Goal: Transaction & Acquisition: Purchase product/service

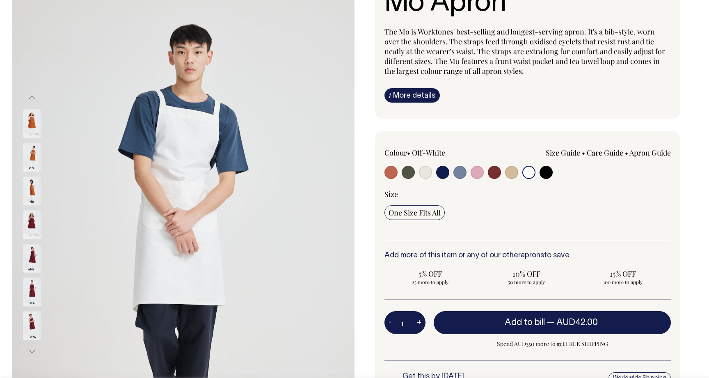
scroll to position [87, 0]
click at [31, 96] on button "Previous" at bounding box center [32, 97] width 12 height 18
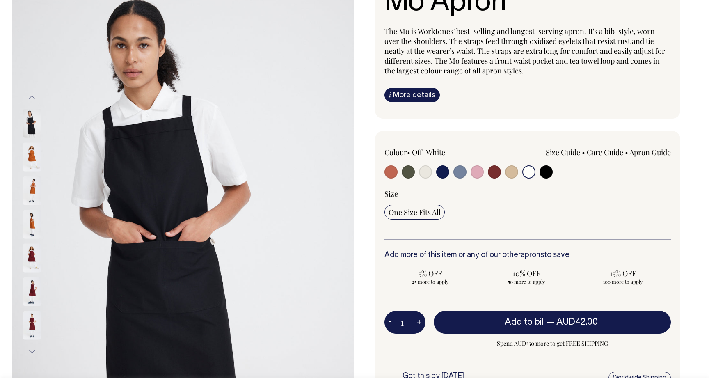
click at [31, 96] on button "Previous" at bounding box center [32, 97] width 12 height 18
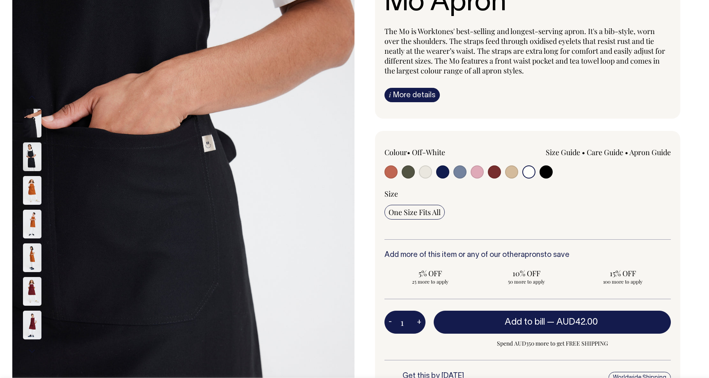
click at [31, 96] on button "Previous" at bounding box center [32, 97] width 12 height 18
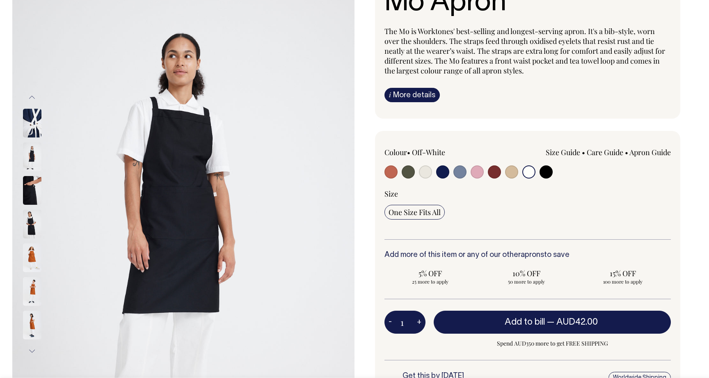
click at [31, 96] on button "Previous" at bounding box center [32, 97] width 12 height 18
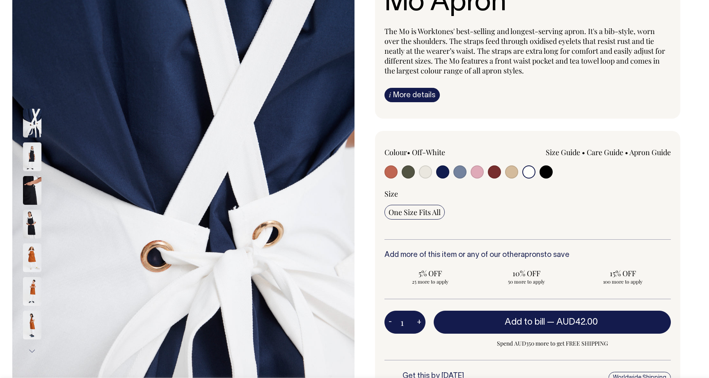
click at [31, 96] on button "Previous" at bounding box center [32, 97] width 12 height 18
click at [36, 102] on button "Previous" at bounding box center [32, 97] width 12 height 18
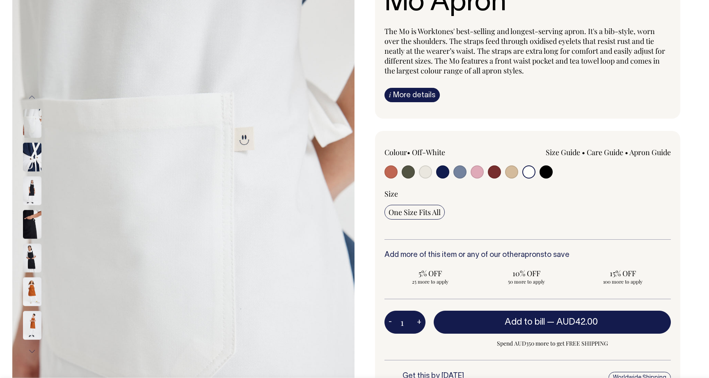
click at [34, 125] on img at bounding box center [32, 123] width 18 height 29
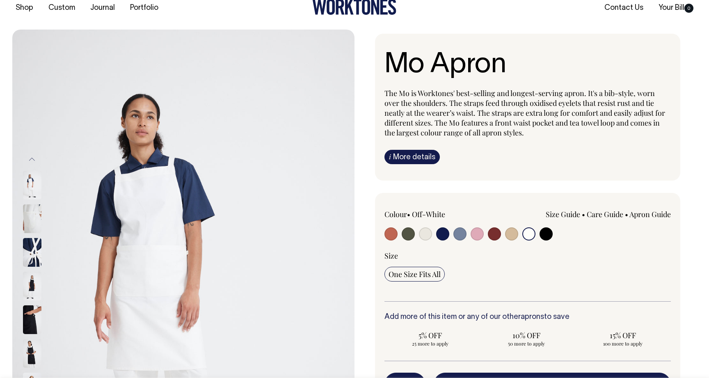
click at [457, 107] on span "The Mo is Worktones' best-selling and longest-serving apron. It's a bib-style, …" at bounding box center [525, 112] width 281 height 49
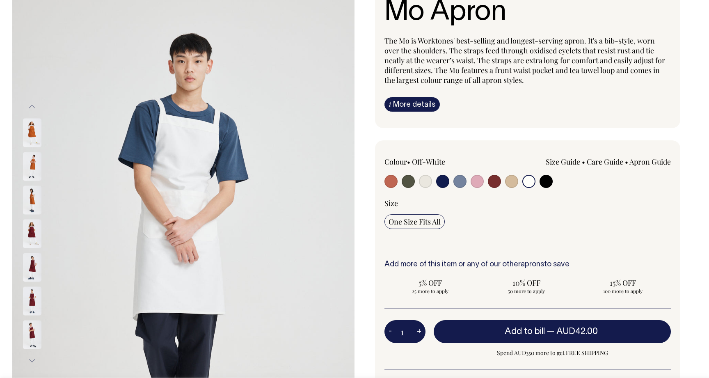
scroll to position [78, 0]
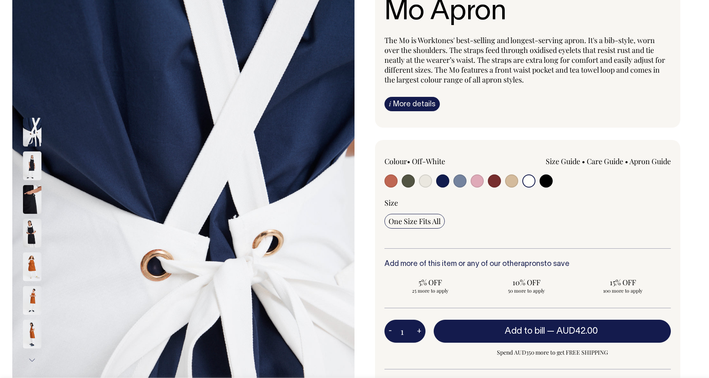
click at [426, 179] on input "radio" at bounding box center [425, 180] width 13 height 13
radio input "true"
select select "Natural"
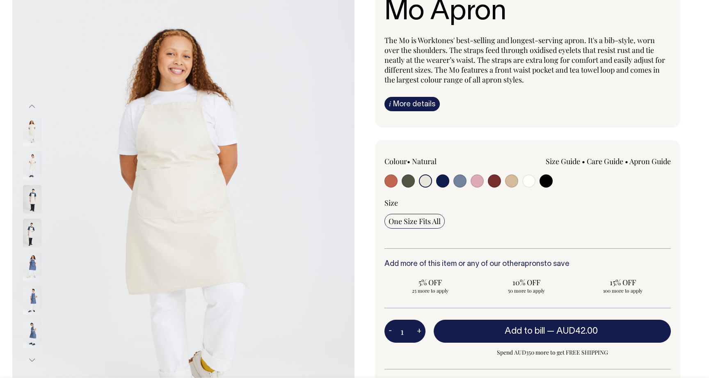
click at [530, 181] on input "radio" at bounding box center [528, 180] width 13 height 13
radio input "true"
select select "Off-White"
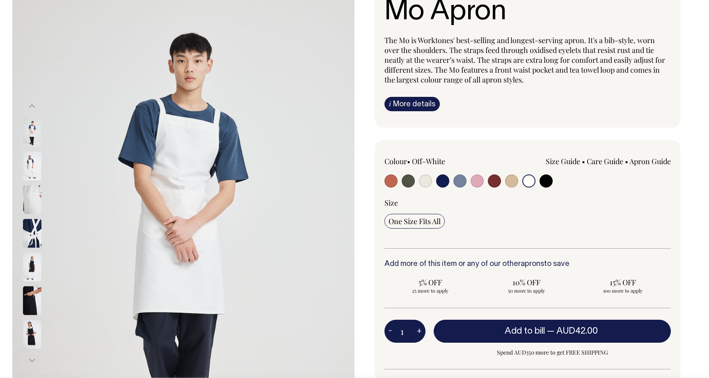
click at [32, 163] on img at bounding box center [32, 166] width 18 height 29
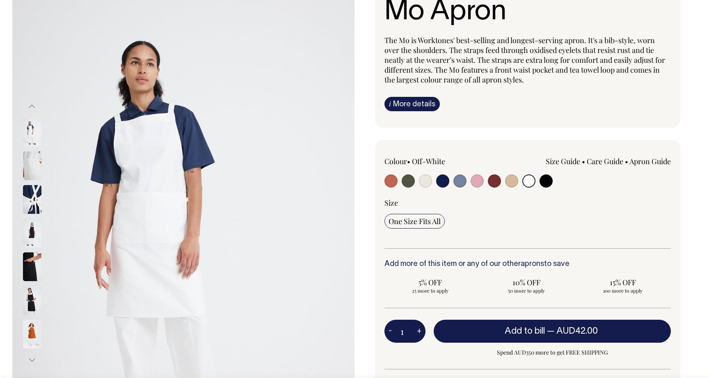
click at [32, 107] on button "Previous" at bounding box center [32, 106] width 12 height 18
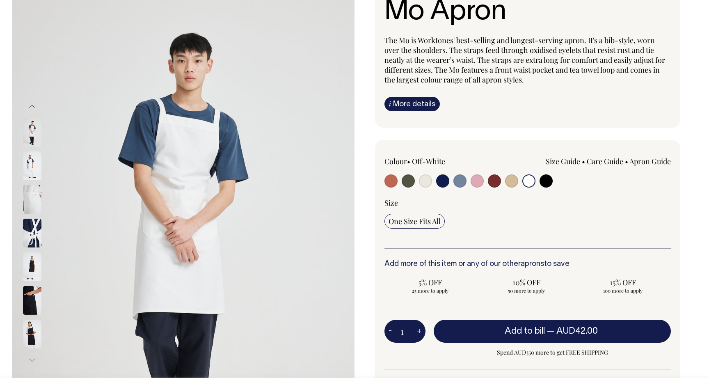
click at [32, 128] on img at bounding box center [32, 132] width 18 height 29
click at [33, 107] on button "Previous" at bounding box center [32, 106] width 12 height 18
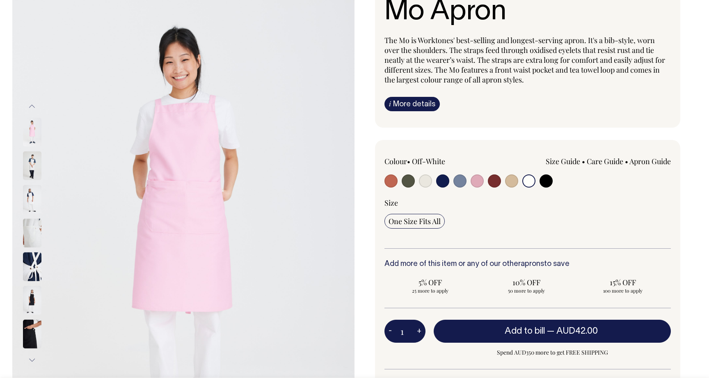
click at [530, 180] on input "radio" at bounding box center [528, 180] width 13 height 13
click at [32, 167] on img at bounding box center [32, 165] width 18 height 29
